Goal: Navigation & Orientation: Find specific page/section

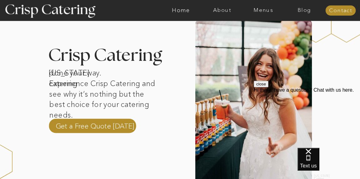
scroll to position [184, 0]
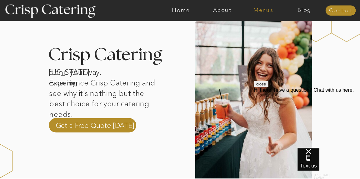
click at [265, 10] on nav "Menus" at bounding box center [263, 10] width 41 height 6
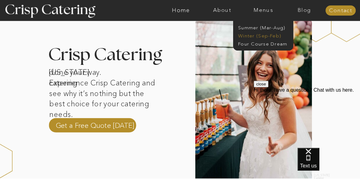
click at [262, 36] on nav "Winter (Sep-Feb)" at bounding box center [262, 35] width 49 height 6
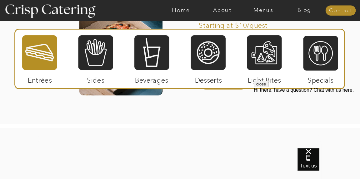
scroll to position [1064, 0]
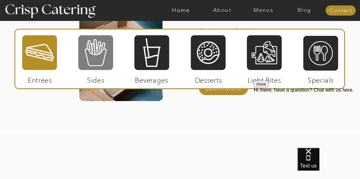
click at [85, 57] on div at bounding box center [95, 53] width 35 height 36
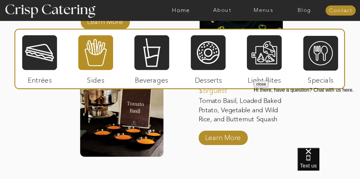
scroll to position [1136, 0]
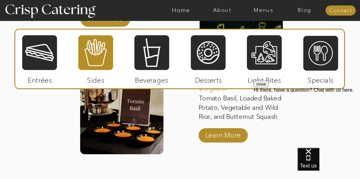
click at [268, 87] on button "close" at bounding box center [261, 84] width 15 height 7
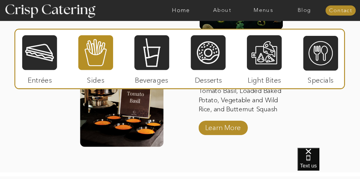
scroll to position [1144, 0]
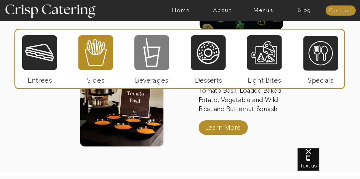
click at [159, 51] on div at bounding box center [151, 53] width 35 height 36
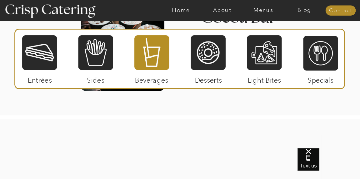
scroll to position [1081, 0]
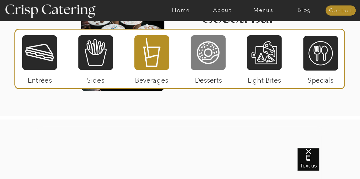
click at [214, 58] on div at bounding box center [208, 53] width 35 height 36
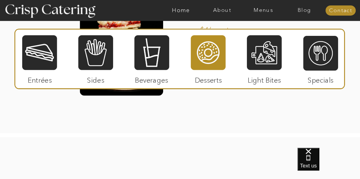
scroll to position [1081, 0]
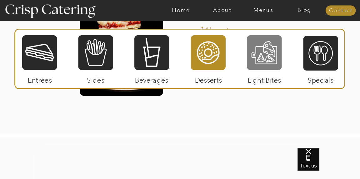
click at [271, 57] on div at bounding box center [264, 53] width 35 height 36
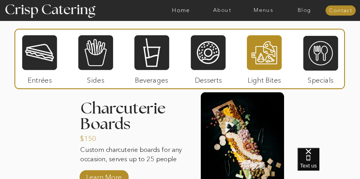
scroll to position [754, 0]
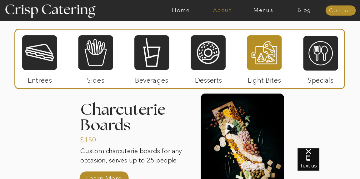
click at [221, 10] on nav "About" at bounding box center [222, 10] width 41 height 6
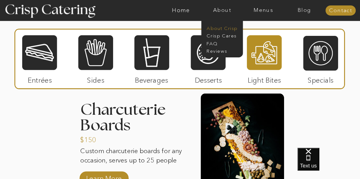
click at [220, 28] on nav "About Crisp" at bounding box center [224, 28] width 34 height 6
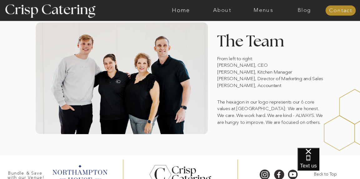
scroll to position [476, 0]
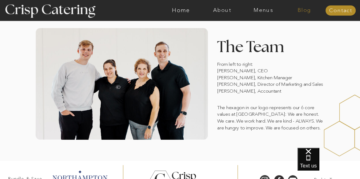
click at [302, 9] on nav "Blog" at bounding box center [304, 10] width 41 height 6
